Goal: Information Seeking & Learning: Learn about a topic

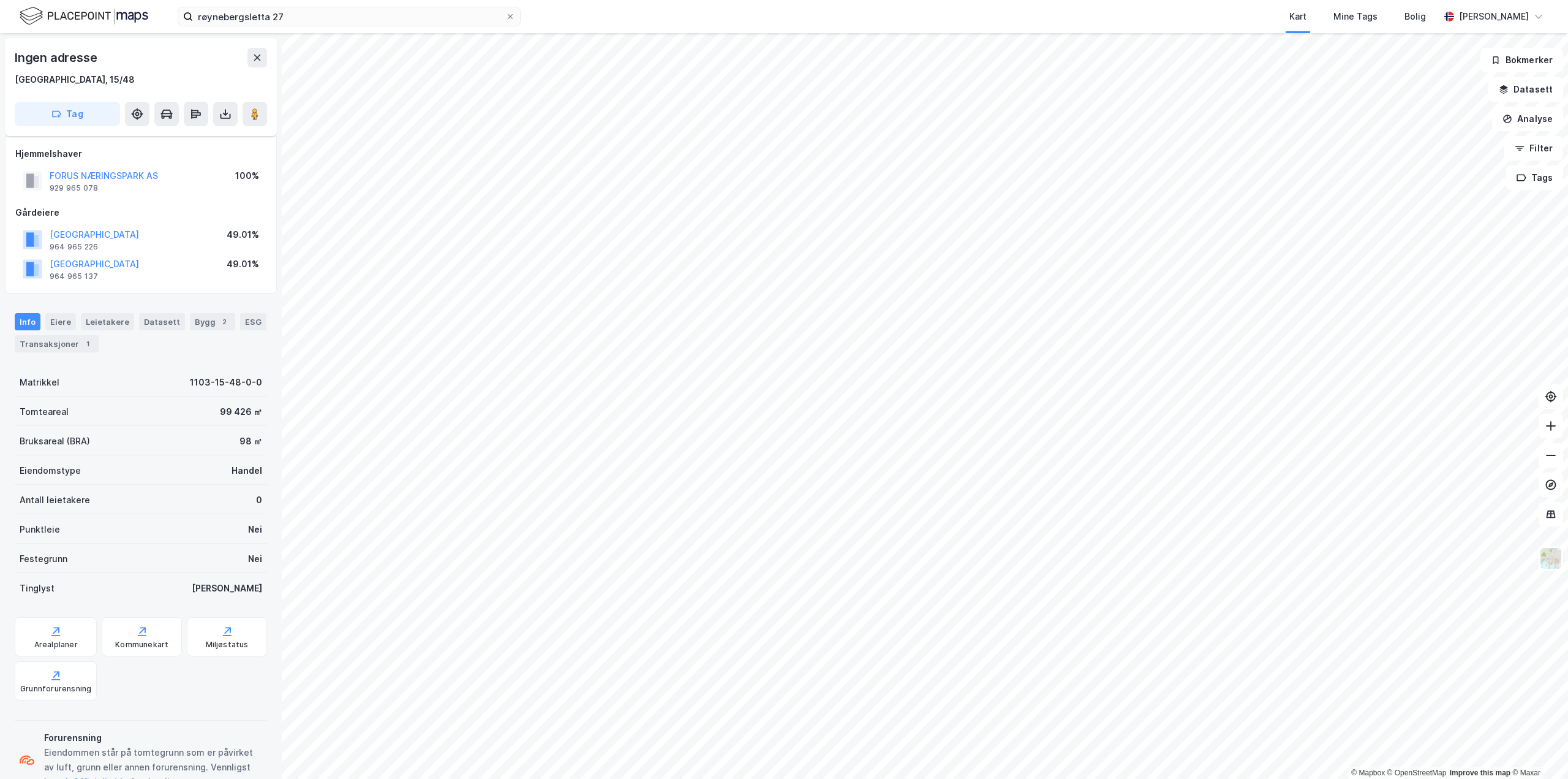
scroll to position [40, 0]
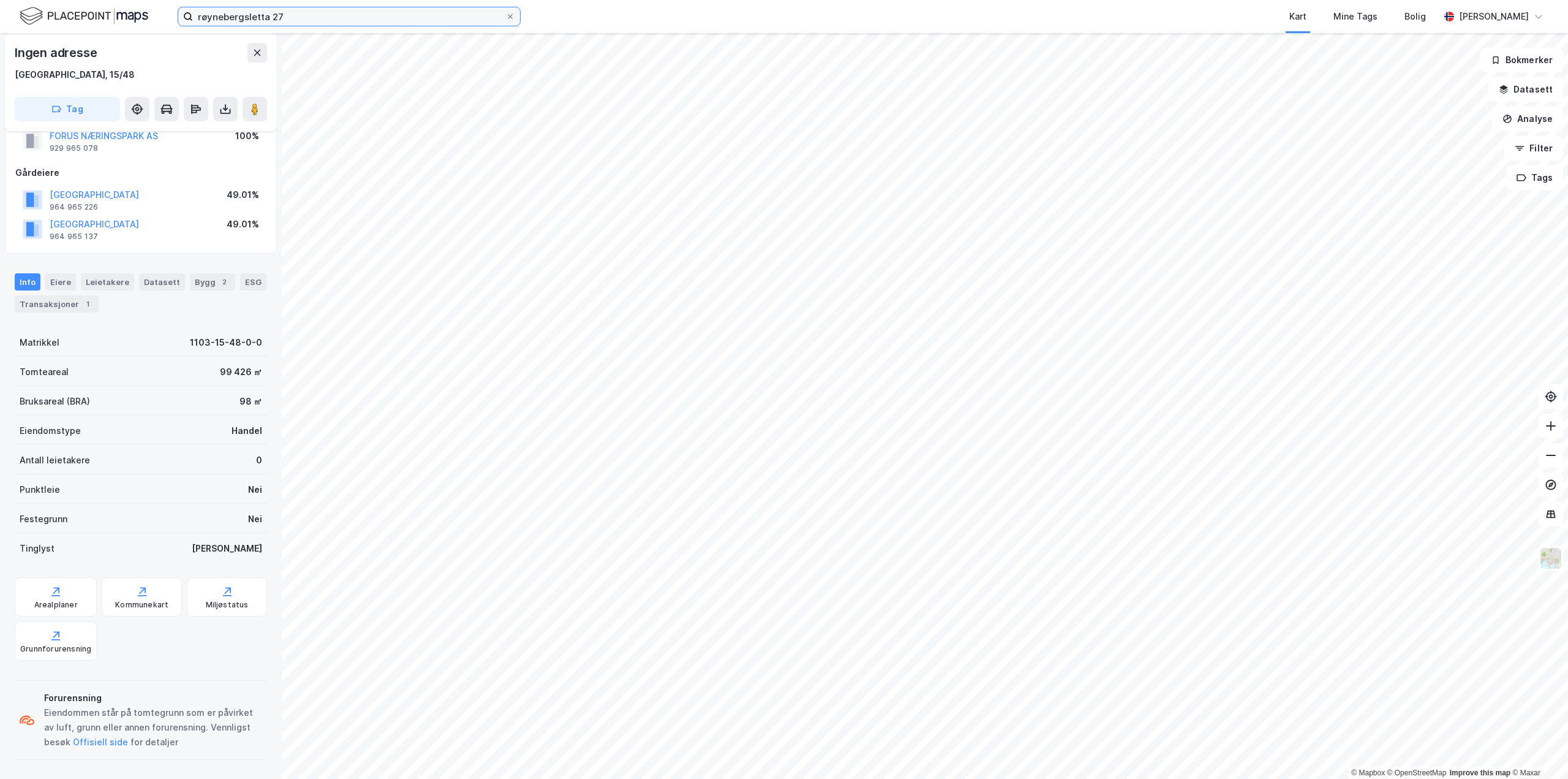
click at [463, 9] on input "røynebergsletta 27" at bounding box center [348, 17] width 312 height 19
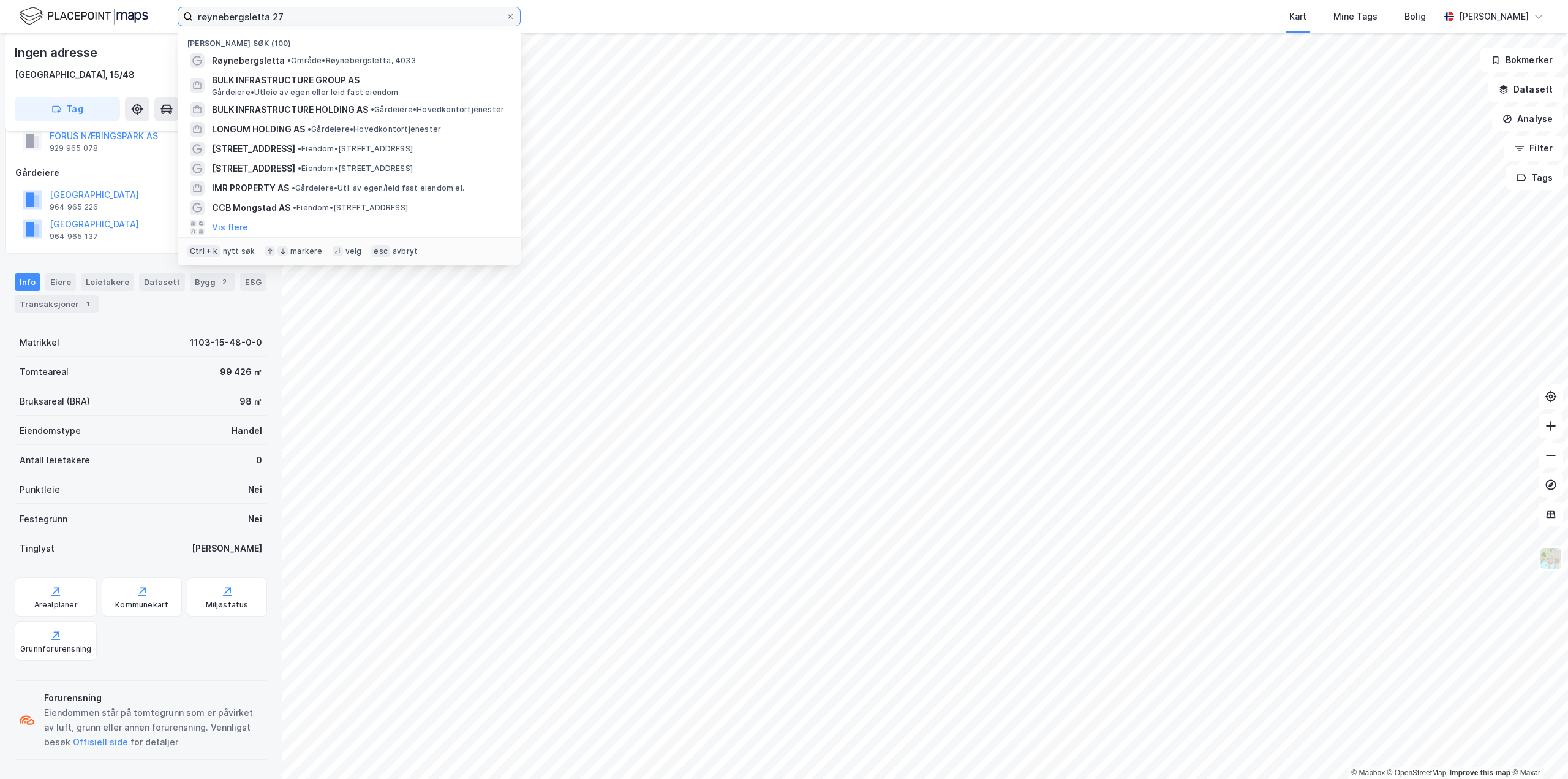
click at [463, 9] on input "røynebergsletta 27" at bounding box center [348, 17] width 312 height 19
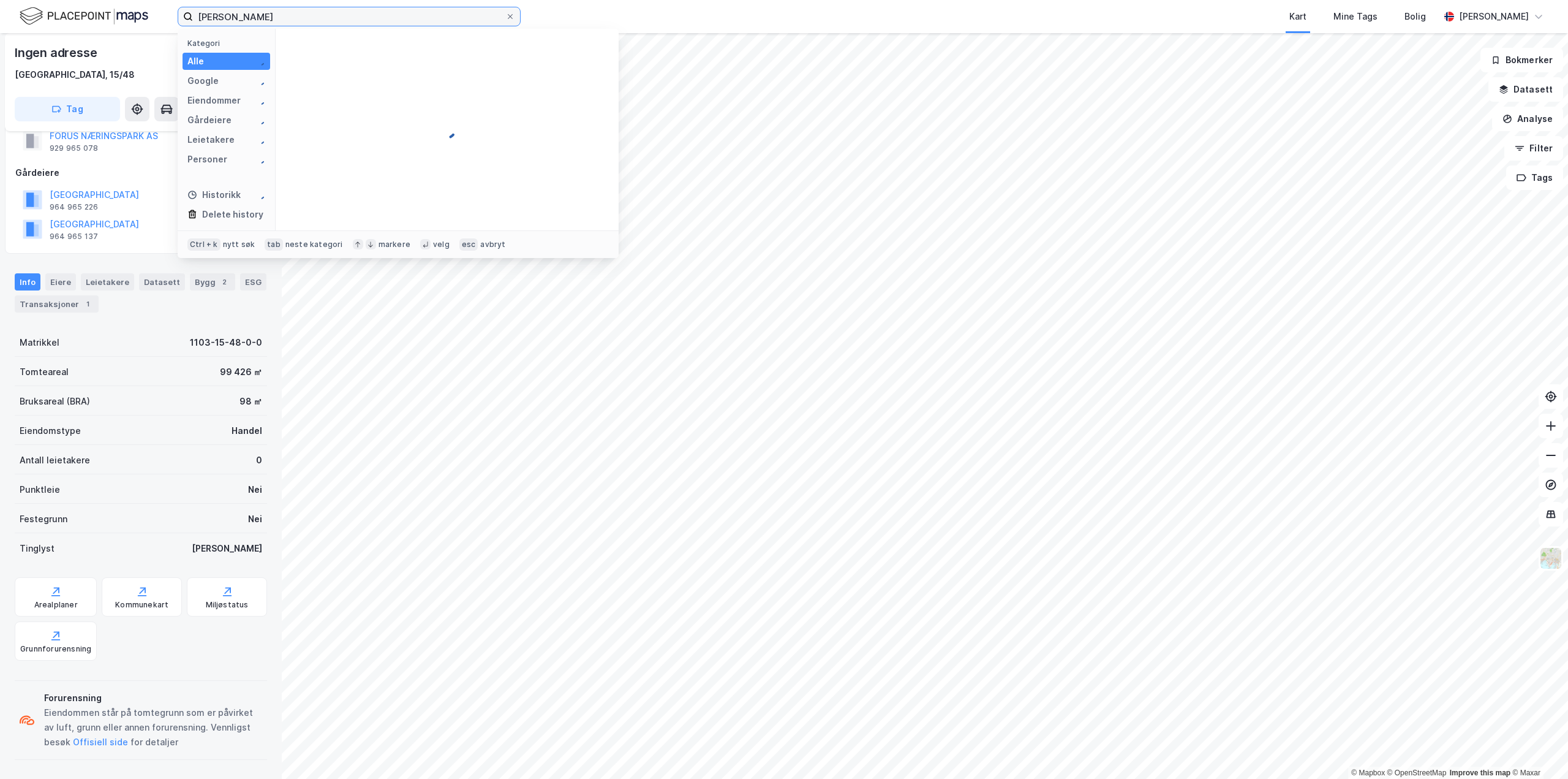
type input "[PERSON_NAME]"
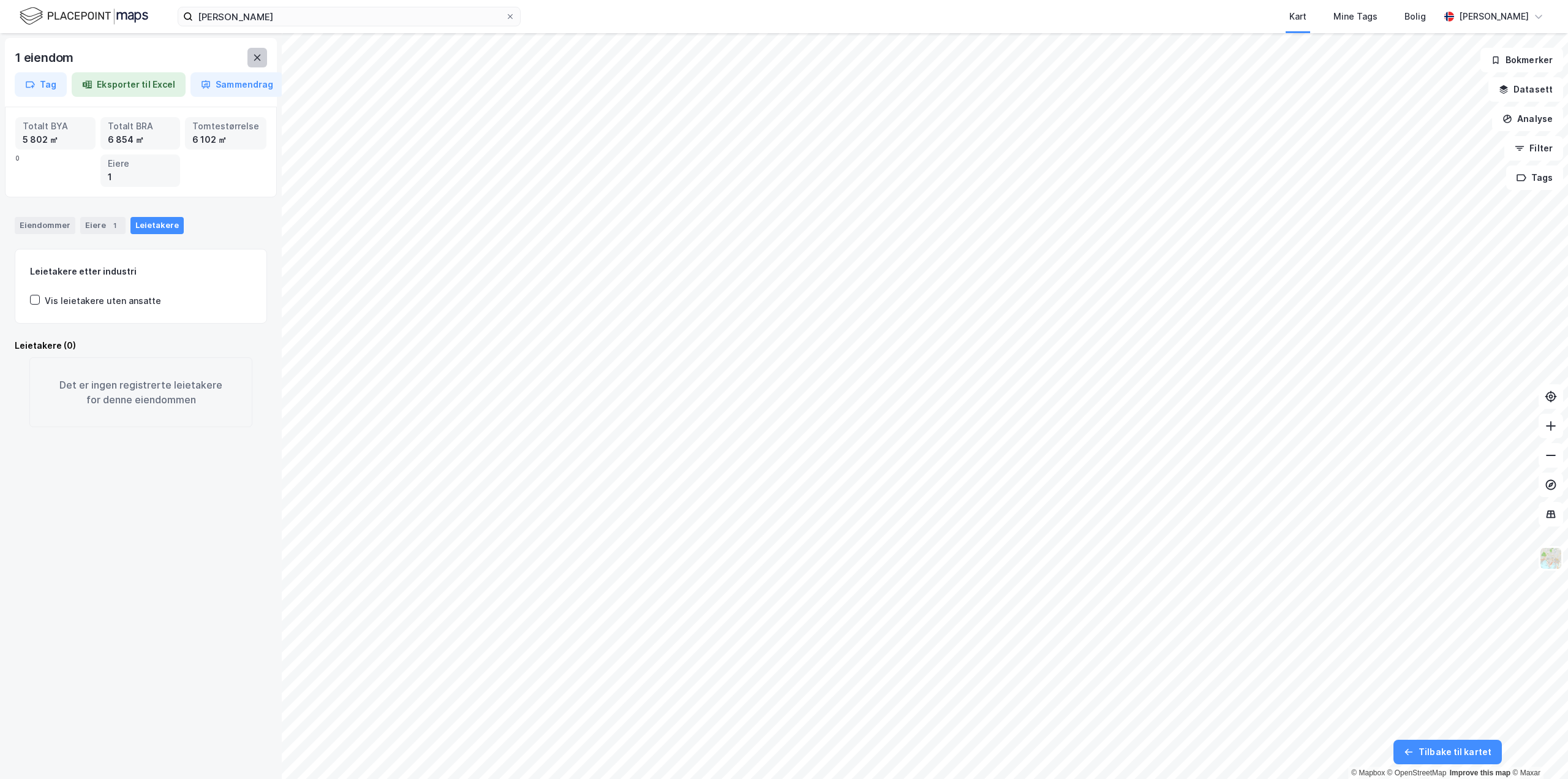
click at [253, 55] on icon at bounding box center [257, 58] width 10 height 10
